Goal: Information Seeking & Learning: Learn about a topic

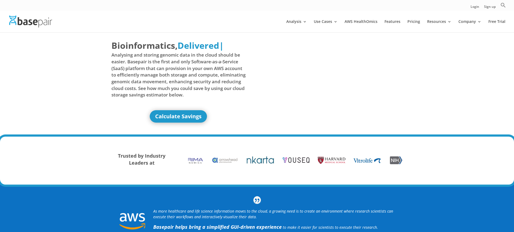
click at [45, 23] on img at bounding box center [30, 22] width 43 height 12
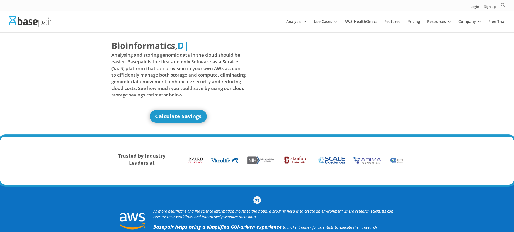
click at [402, 57] on div "Bioinformatics, Delivered Made Simple Accelerated Federated D | Analysing and s…" at bounding box center [256, 82] width 291 height 100
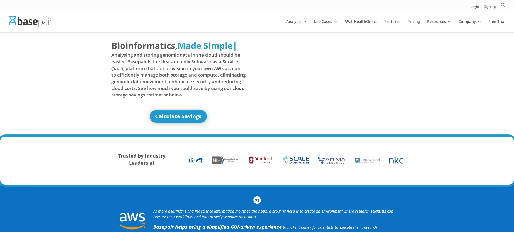
click at [413, 22] on link "Pricing" at bounding box center [413, 26] width 13 height 13
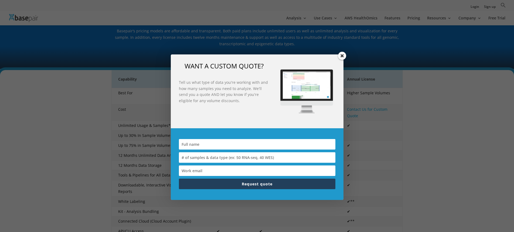
scroll to position [70, 0]
click at [342, 57] on span at bounding box center [342, 56] width 8 height 8
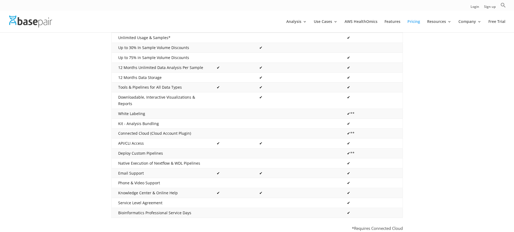
scroll to position [0, 0]
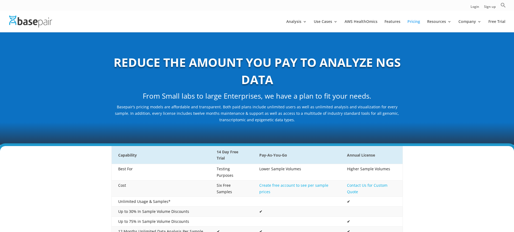
click at [255, 66] on b "REDUCE THE AMOUNT YOU PAY TO ANALYZE NGS DATA" at bounding box center [257, 70] width 287 height 33
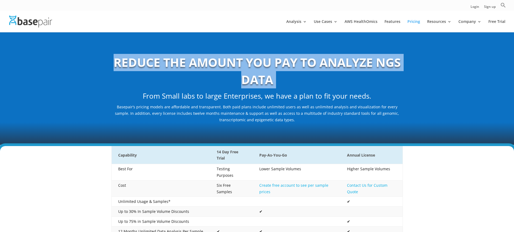
drag, startPoint x: 255, startPoint y: 66, endPoint x: 260, endPoint y: 81, distance: 16.6
click at [260, 81] on b "REDUCE THE AMOUNT YOU PAY TO ANALYZE NGS DATA" at bounding box center [257, 70] width 287 height 33
click at [213, 62] on b "REDUCE THE AMOUNT YOU PAY TO ANALYZE NGS DATA" at bounding box center [257, 70] width 287 height 33
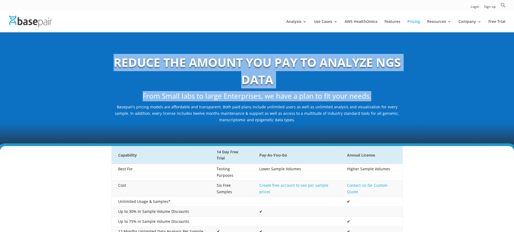
drag, startPoint x: 115, startPoint y: 62, endPoint x: 372, endPoint y: 97, distance: 259.2
click at [372, 97] on div "REDUCE THE AMOUNT YOU PAY TO ANALYZE NGS DATA From Small labs to large Enterpri…" at bounding box center [256, 88] width 291 height 69
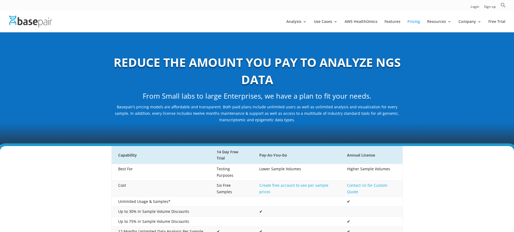
click at [379, 99] on h2 "From Small labs to large Enterprises, we have a plan to fit your needs." at bounding box center [256, 97] width 291 height 13
click at [424, 97] on div "REDUCE THE AMOUNT YOU PAY TO ANALYZE NGS DATA From Small labs to large Enterpri…" at bounding box center [257, 88] width 514 height 113
click at [494, 20] on link "Free Trial" at bounding box center [496, 26] width 17 height 13
click at [34, 19] on img at bounding box center [30, 22] width 43 height 12
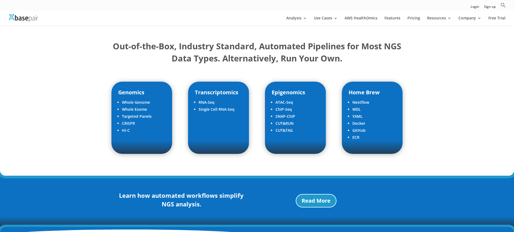
scroll to position [617, 0]
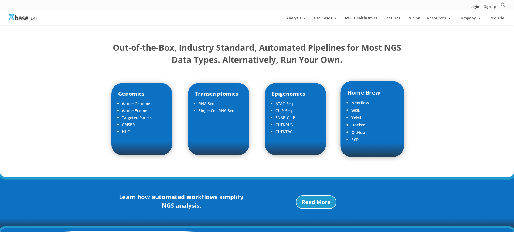
click at [355, 107] on li "WDL" at bounding box center [374, 110] width 46 height 7
